Goal: Check status: Check status

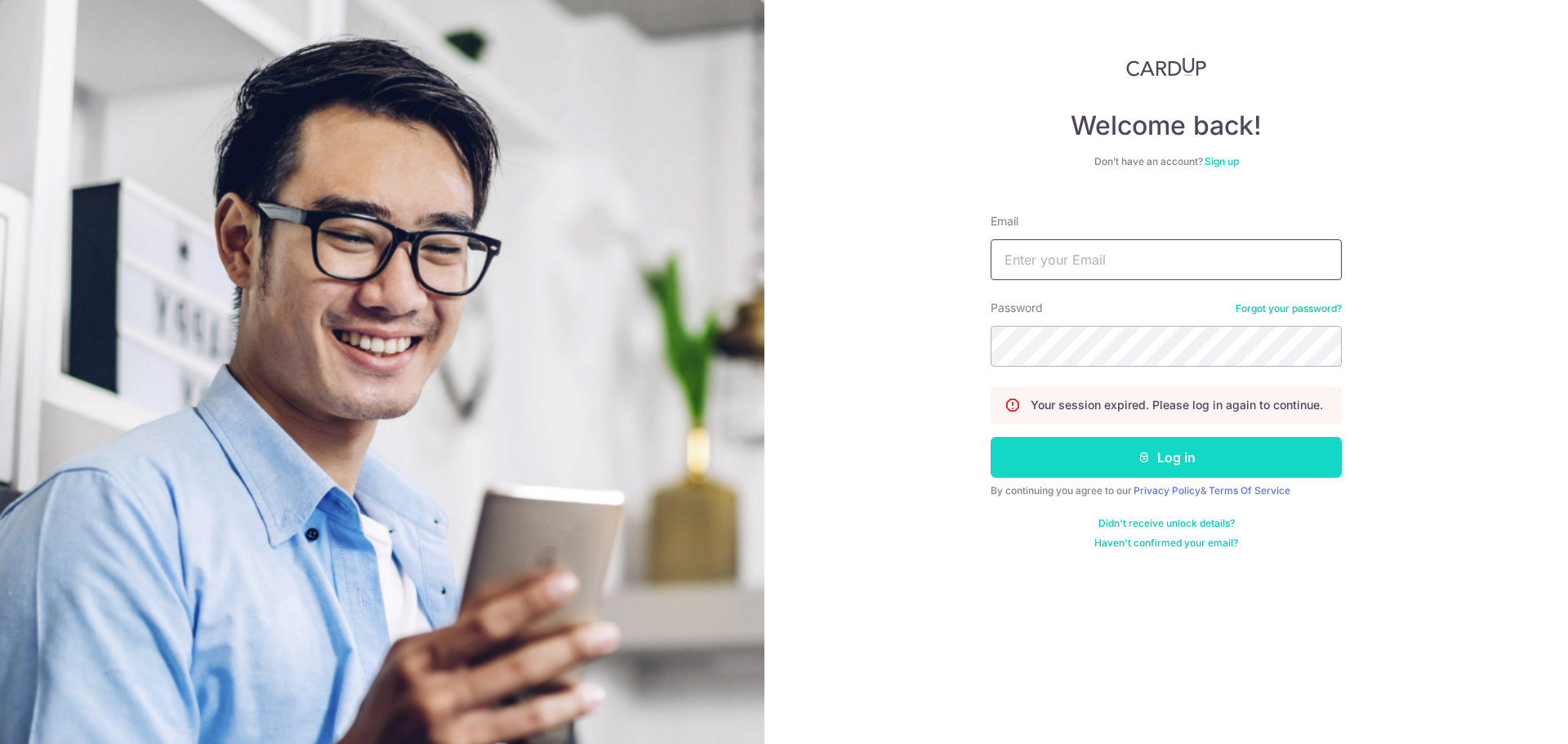
type input "[DOMAIN_NAME][EMAIL_ADDRESS][DOMAIN_NAME]"
click at [1201, 456] on button "Log in" at bounding box center [1166, 457] width 351 height 41
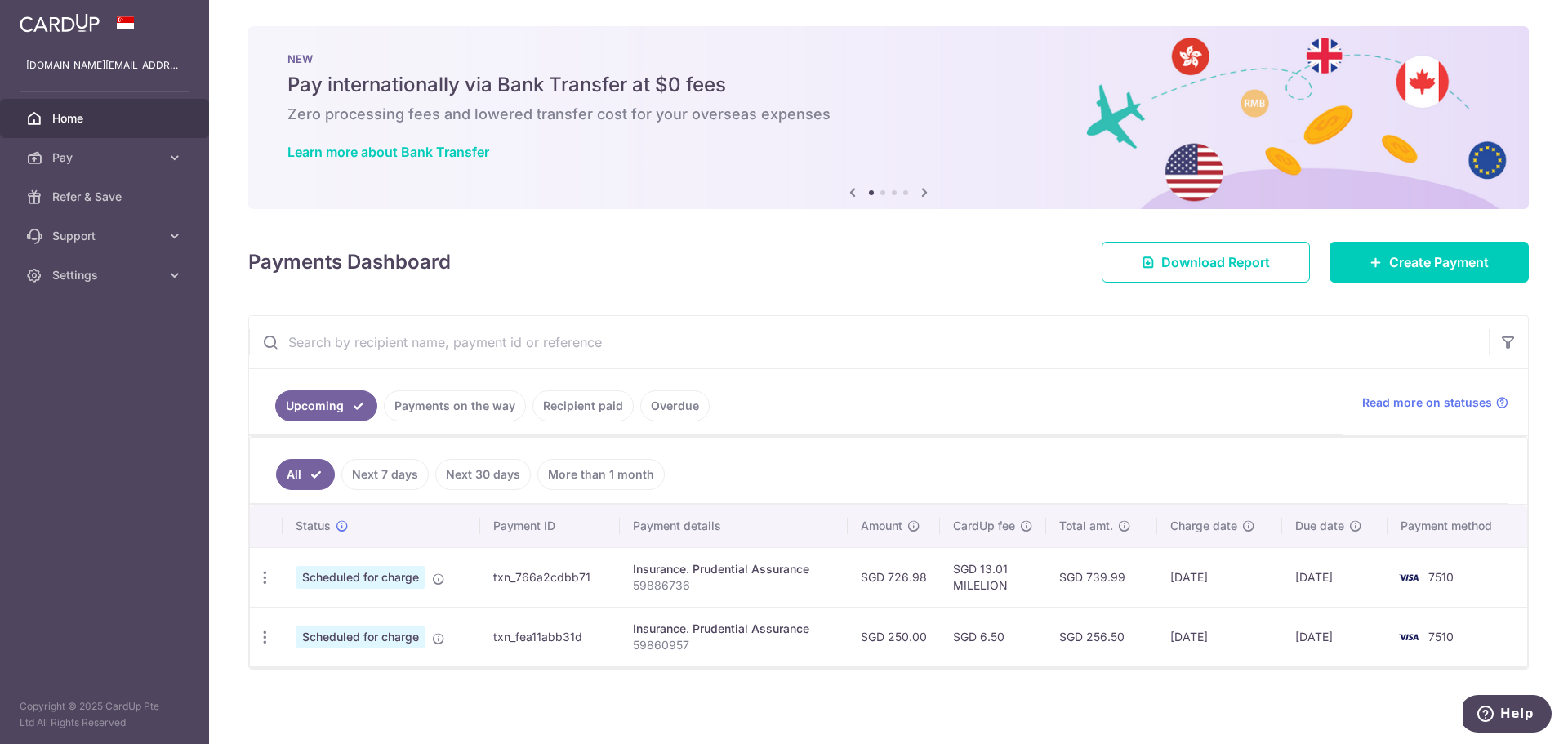
click at [940, 463] on ul "All Next 7 days Next 30 days More than 1 month" at bounding box center [879, 470] width 1257 height 66
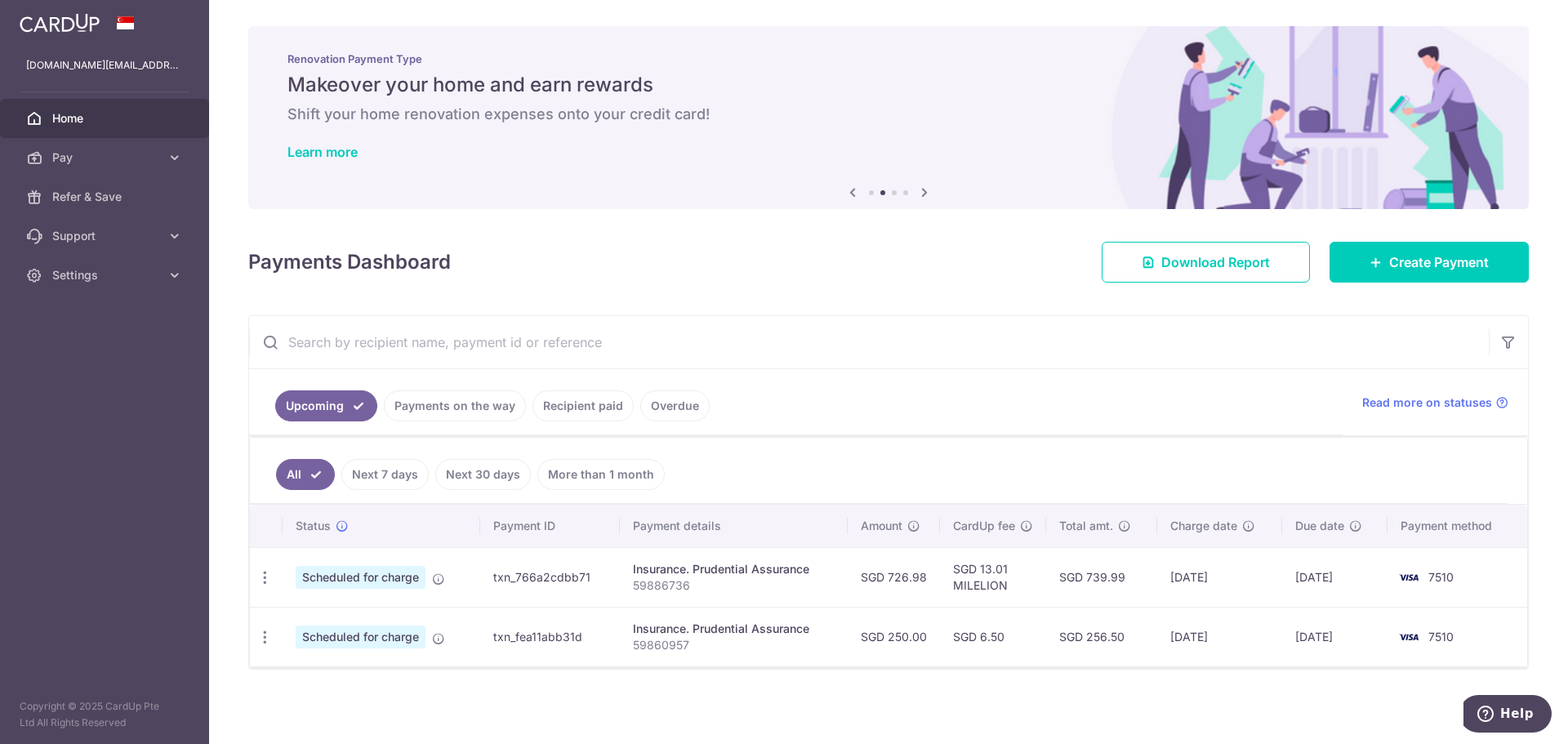
click at [451, 417] on link "Payments on the way" at bounding box center [455, 406] width 142 height 31
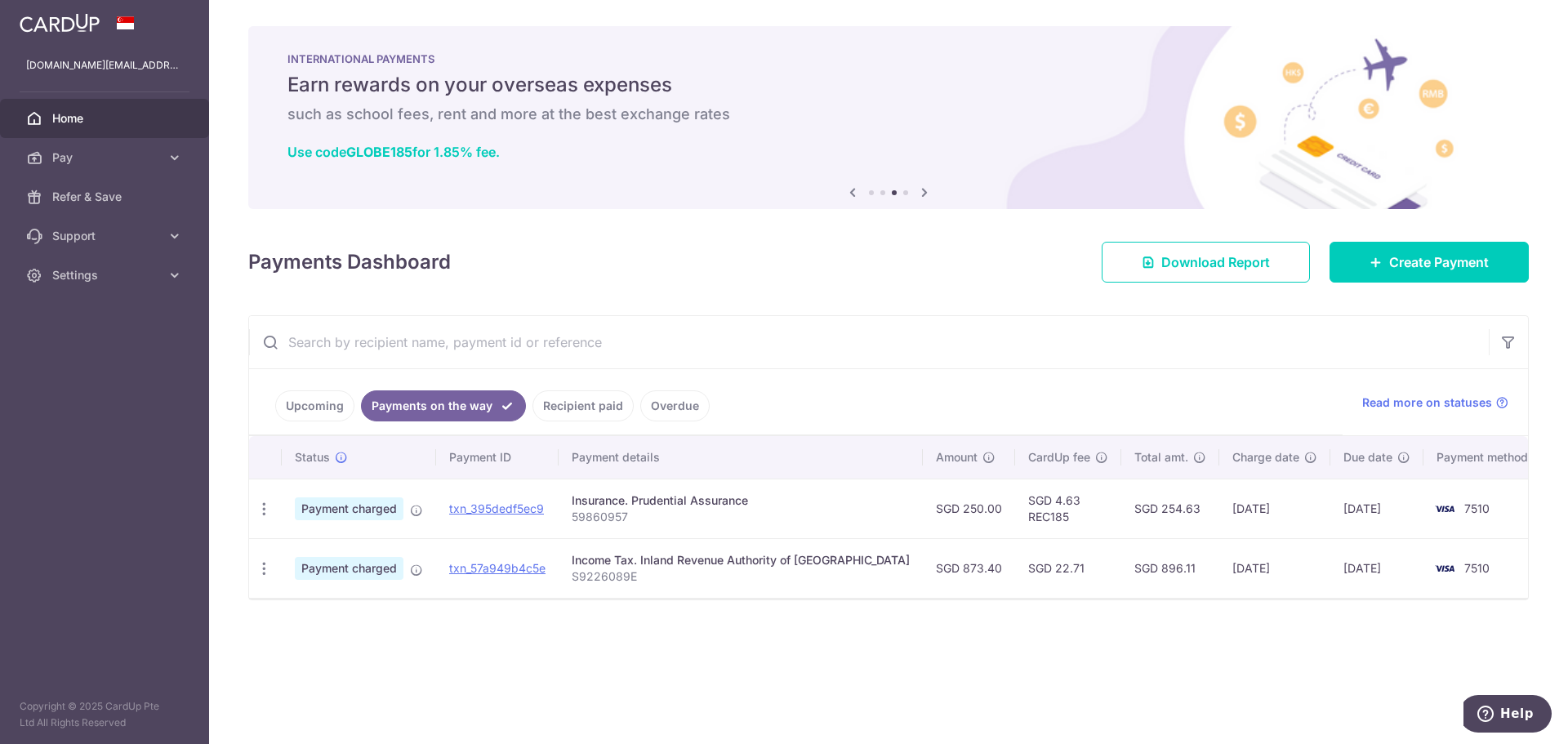
click at [339, 403] on link "Upcoming" at bounding box center [314, 406] width 79 height 31
